Goal: Transaction & Acquisition: Purchase product/service

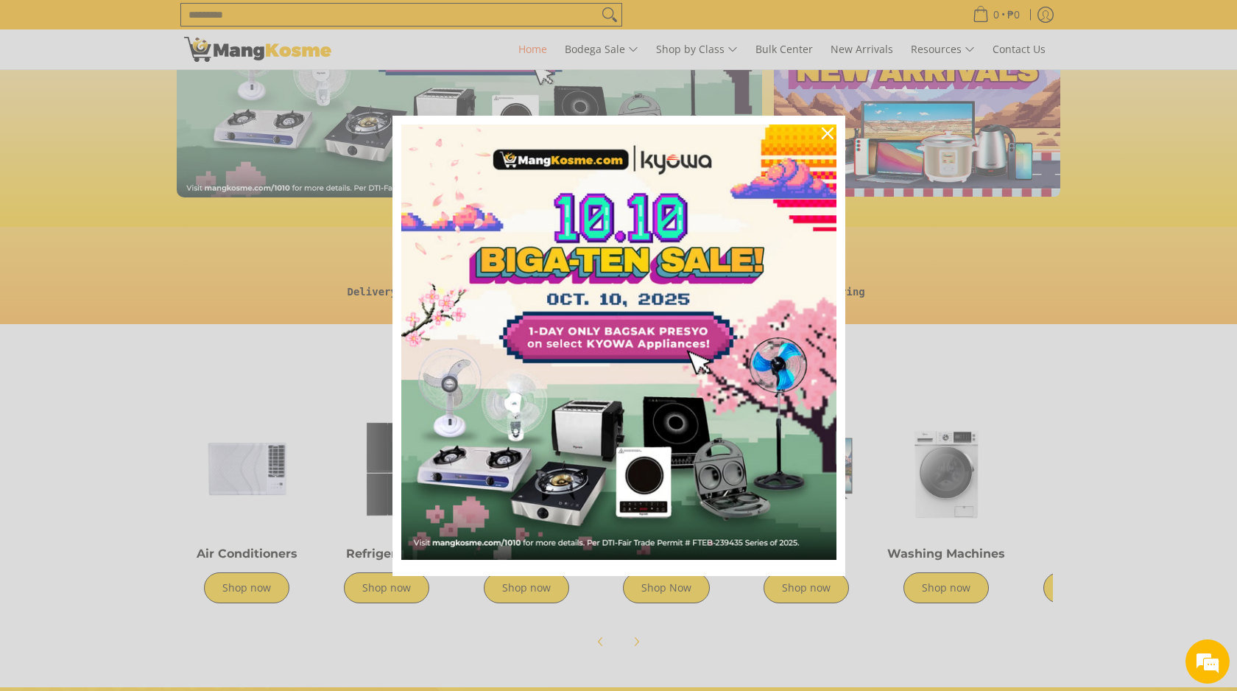
scroll to position [160, 0]
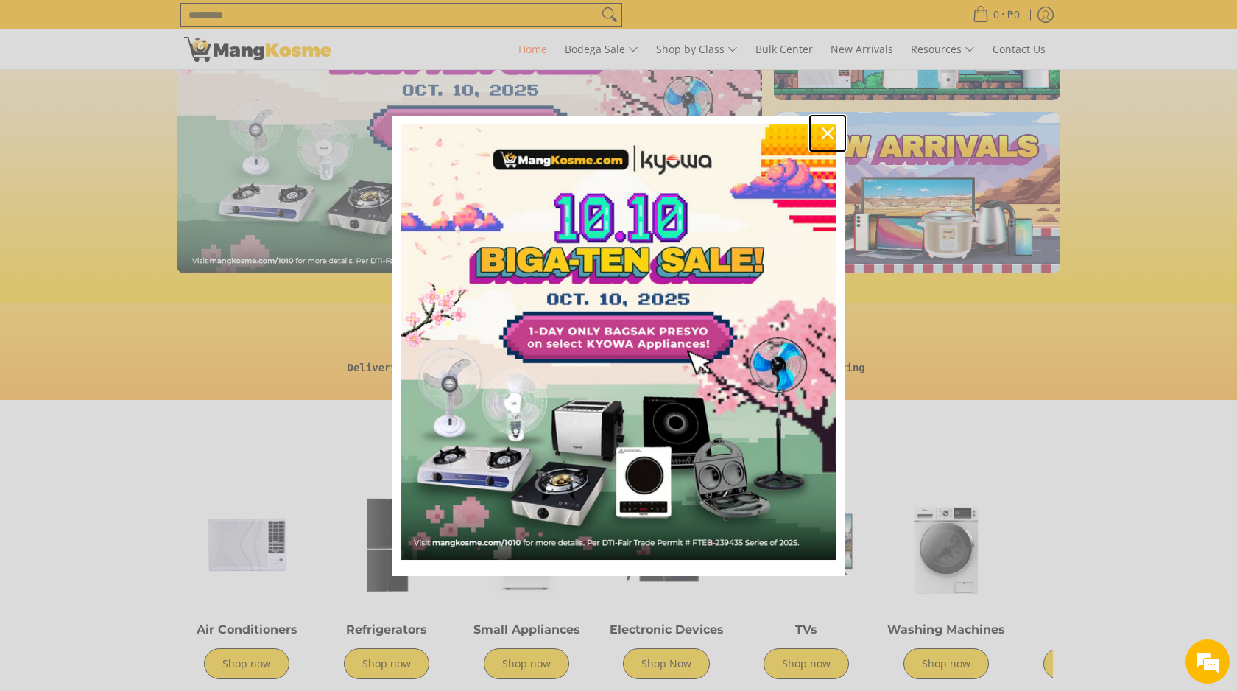
click at [823, 124] on div "Close" at bounding box center [828, 134] width 24 height 24
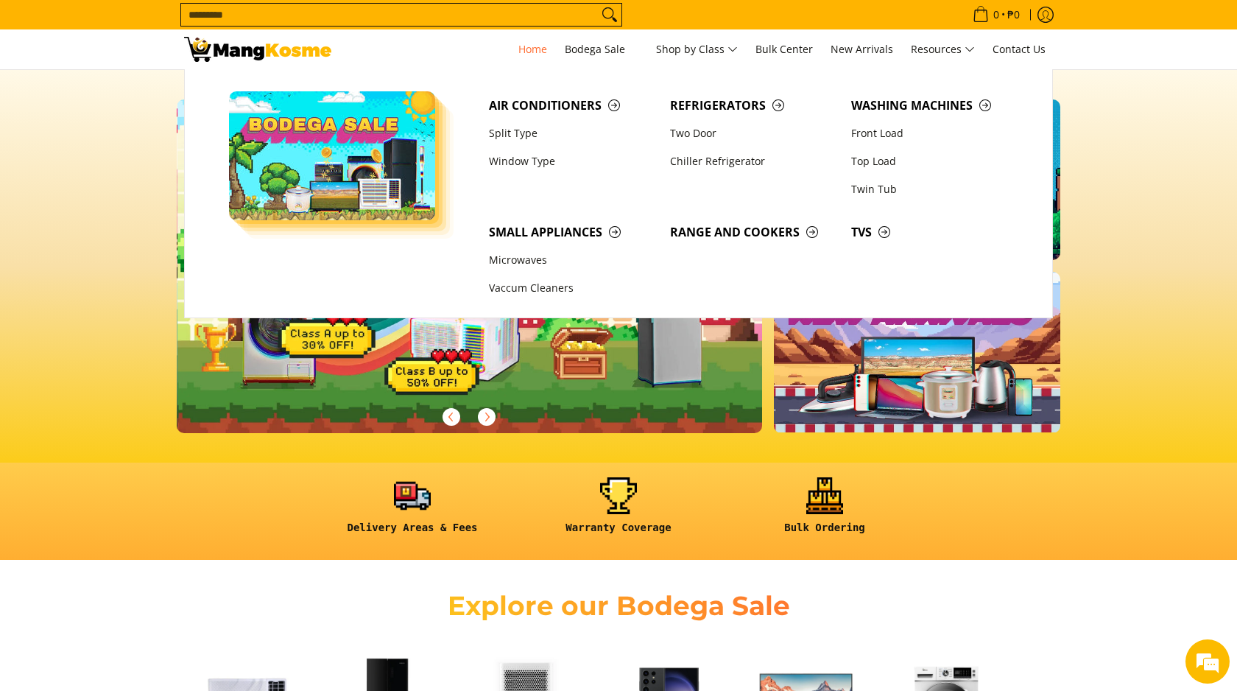
scroll to position [0, 586]
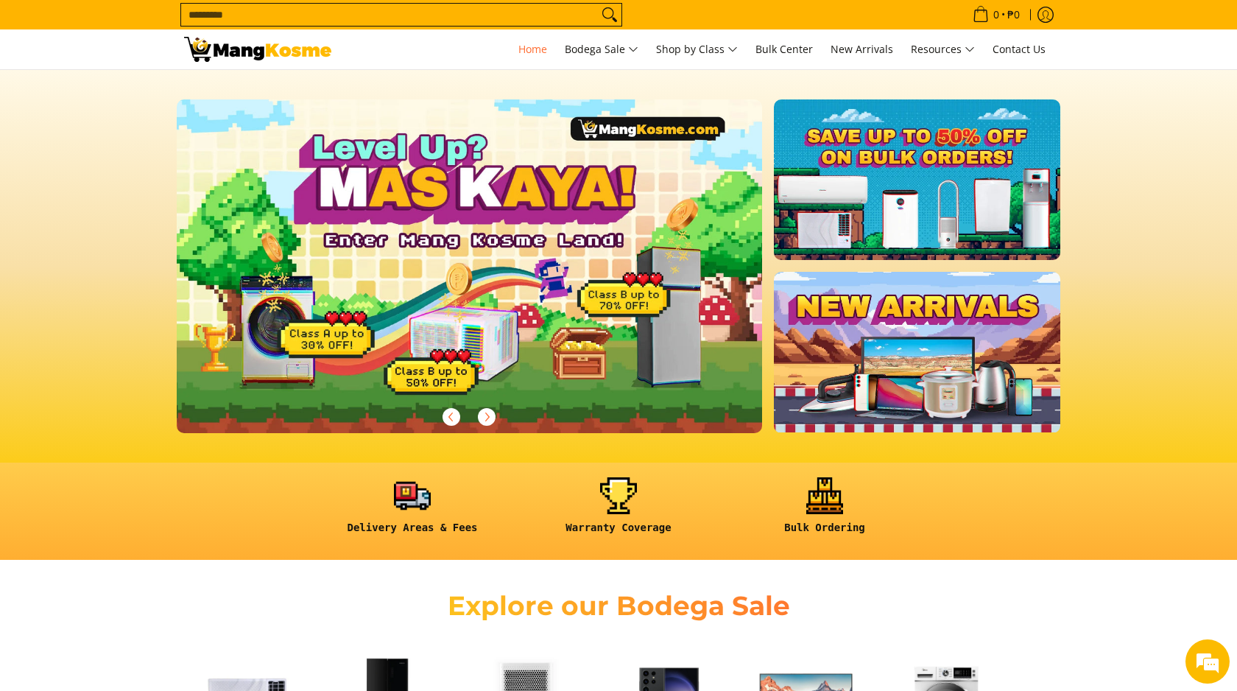
click at [1201, 486] on section "Delivery Areas & Fees Warranty Coverage Bulk Ordering" at bounding box center [618, 512] width 1237 height 98
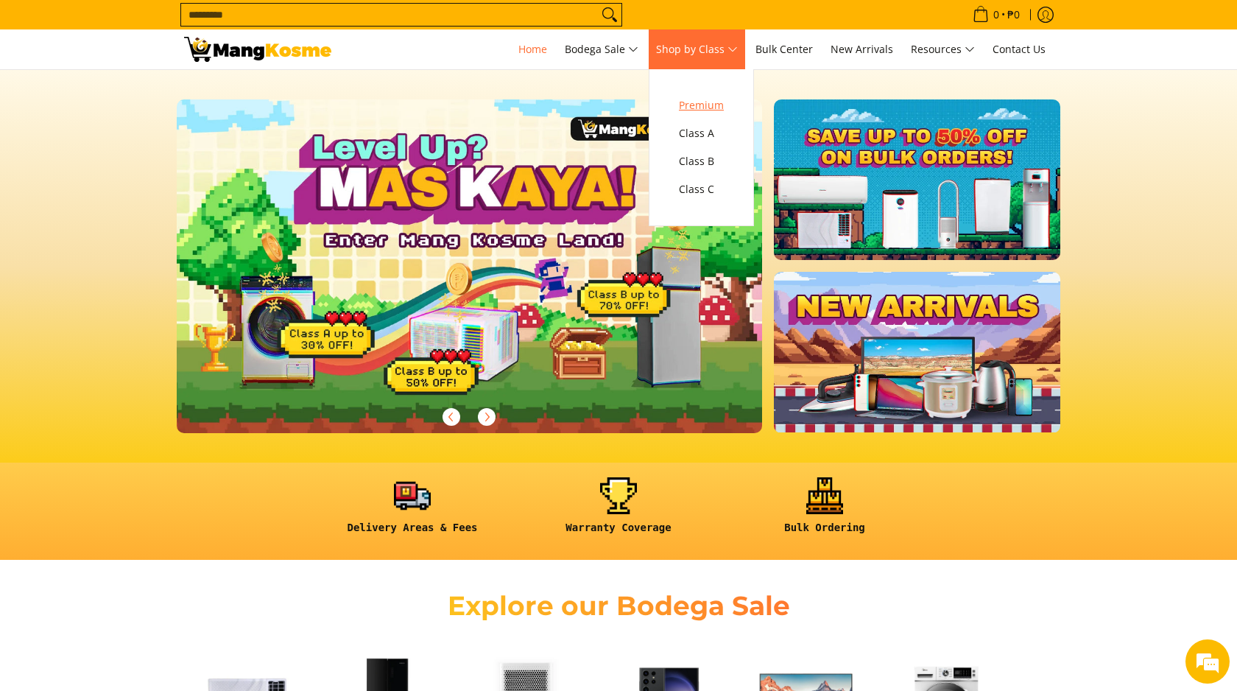
click at [696, 100] on span "Premium" at bounding box center [701, 105] width 45 height 18
